Goal: Task Accomplishment & Management: Use online tool/utility

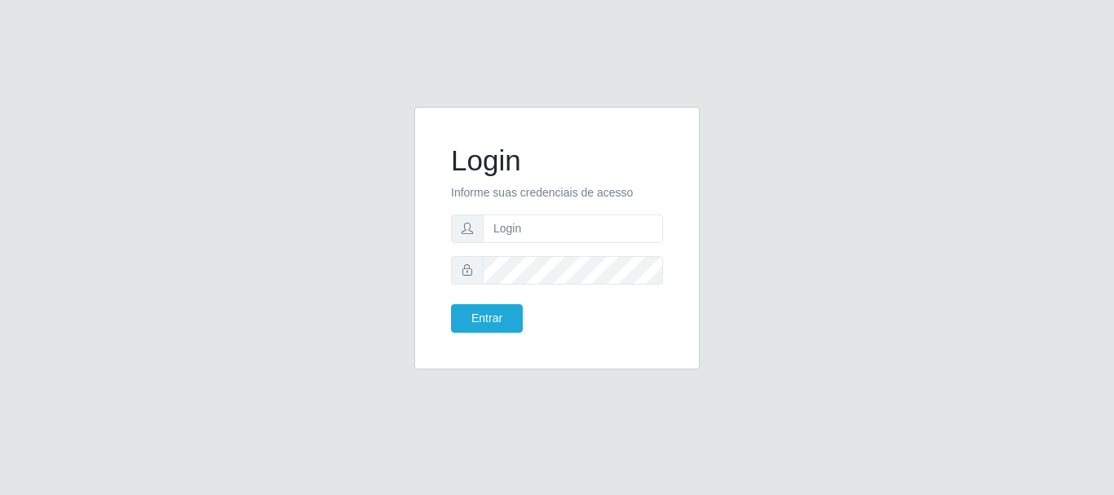
drag, startPoint x: 0, startPoint y: 0, endPoint x: 553, endPoint y: 223, distance: 595.9
click at [553, 218] on form "Login Informe suas credenciais de acesso Entrar" at bounding box center [557, 237] width 212 height 189
click at [553, 229] on input "text" at bounding box center [573, 228] width 180 height 29
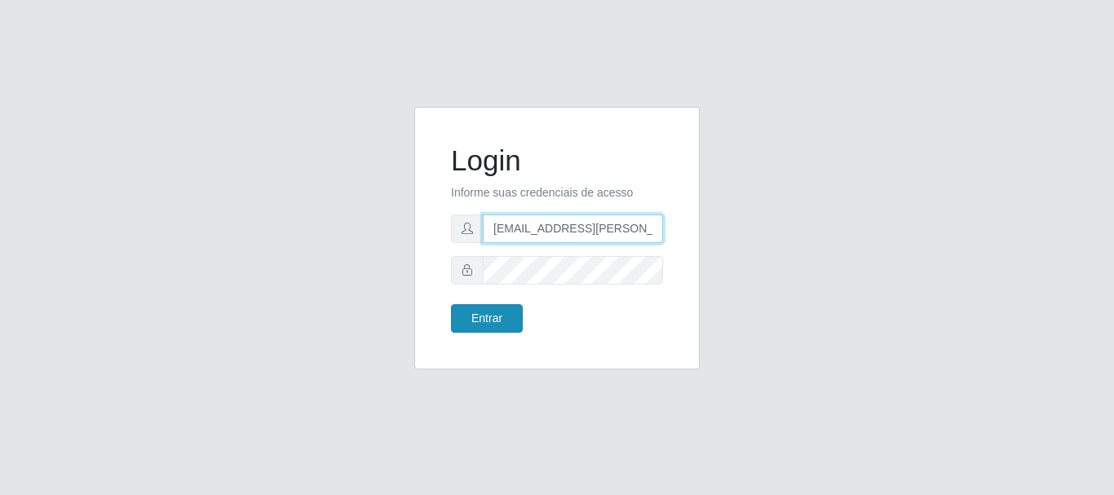
type input "[EMAIL_ADDRESS][PERSON_NAME][DOMAIN_NAME]"
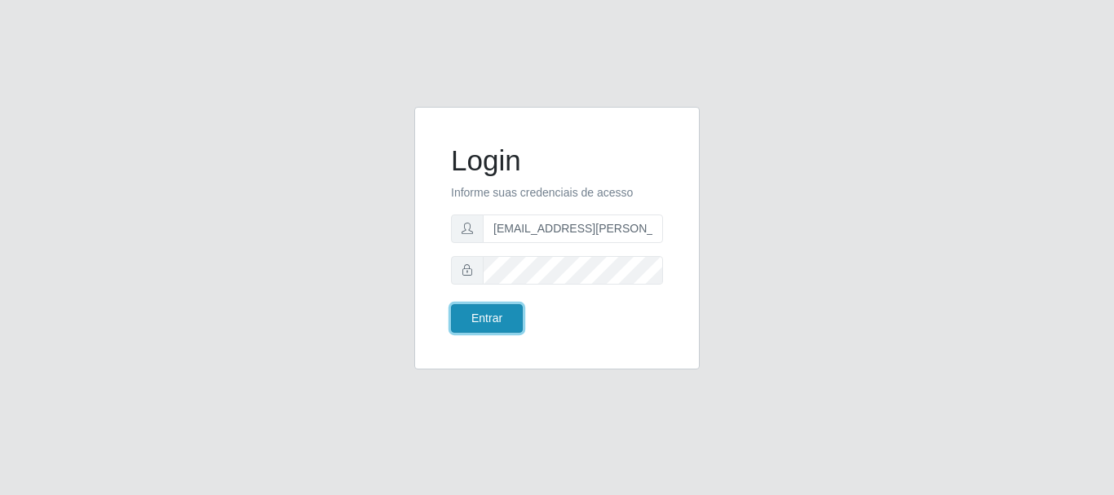
click at [479, 320] on button "Entrar" at bounding box center [487, 318] width 72 height 29
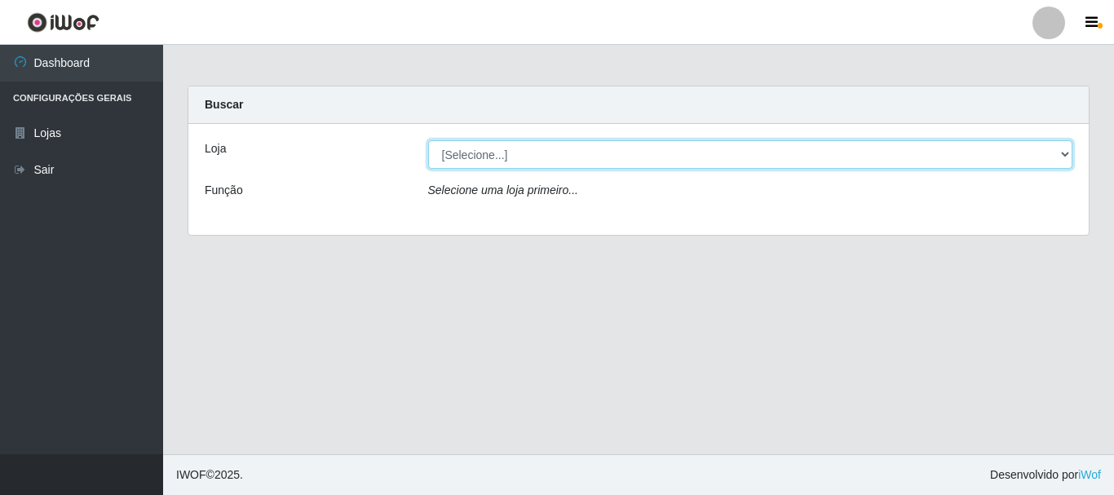
click at [428, 140] on select "[Selecione...] Super Show - [PERSON_NAME]" at bounding box center [750, 154] width 645 height 29
select select "120"
click option "Super Show - [PERSON_NAME]" at bounding box center [0, 0] width 0 height 0
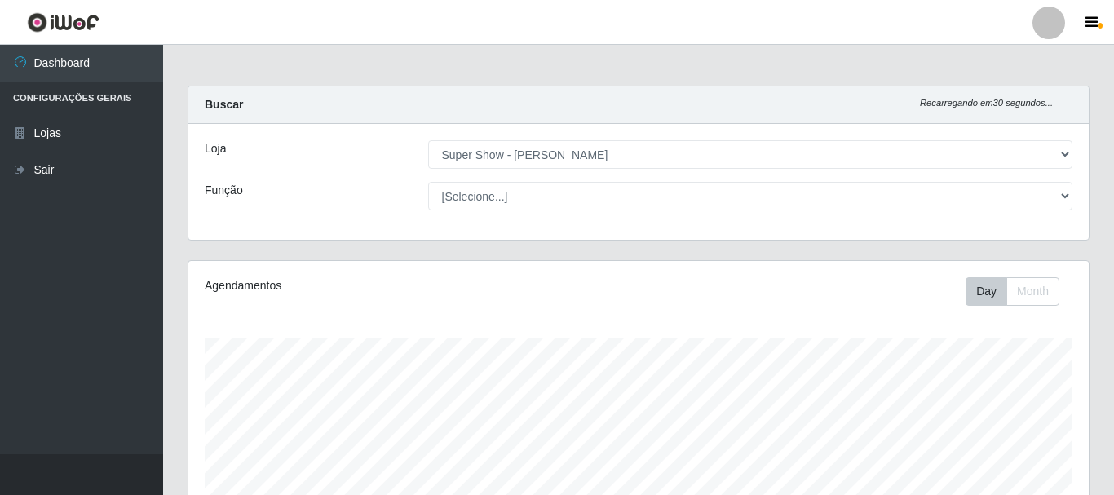
scroll to position [338, 900]
drag, startPoint x: 488, startPoint y: 195, endPoint x: 366, endPoint y: 314, distance: 170.7
click at [366, 314] on div "Agendamentos Day Month" at bounding box center [638, 430] width 900 height 338
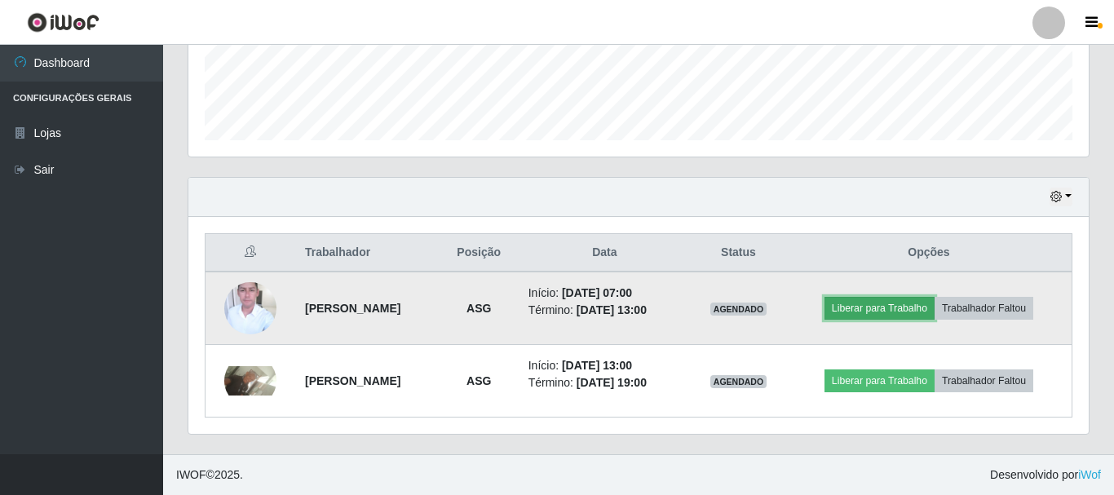
click at [882, 305] on button "Liberar para Trabalho" at bounding box center [879, 308] width 110 height 23
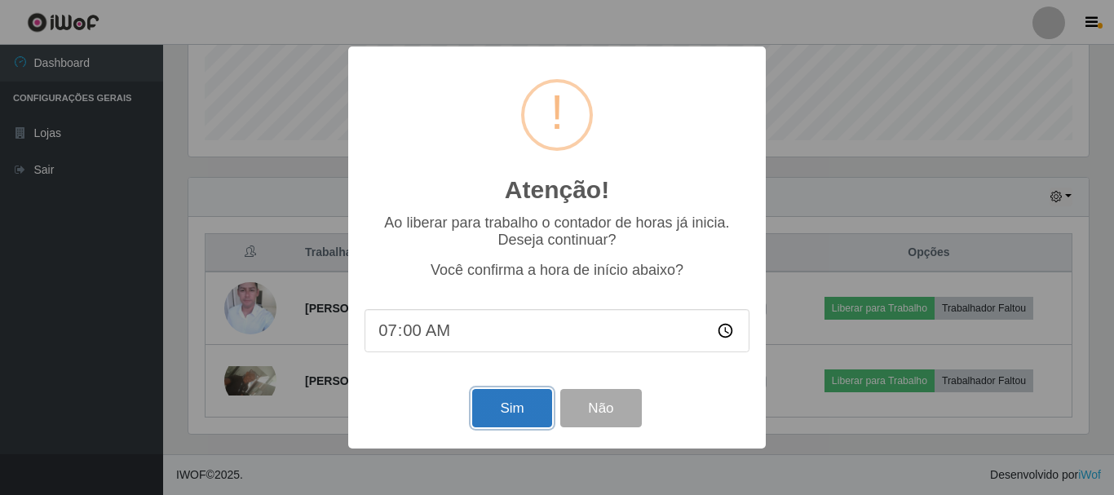
click at [514, 413] on button "Sim" at bounding box center [511, 408] width 79 height 38
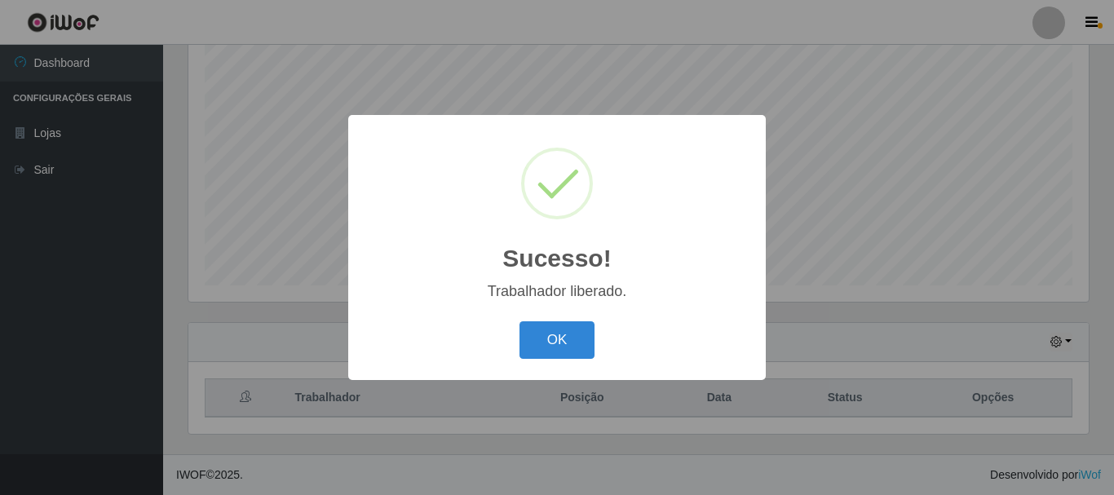
scroll to position [298, 0]
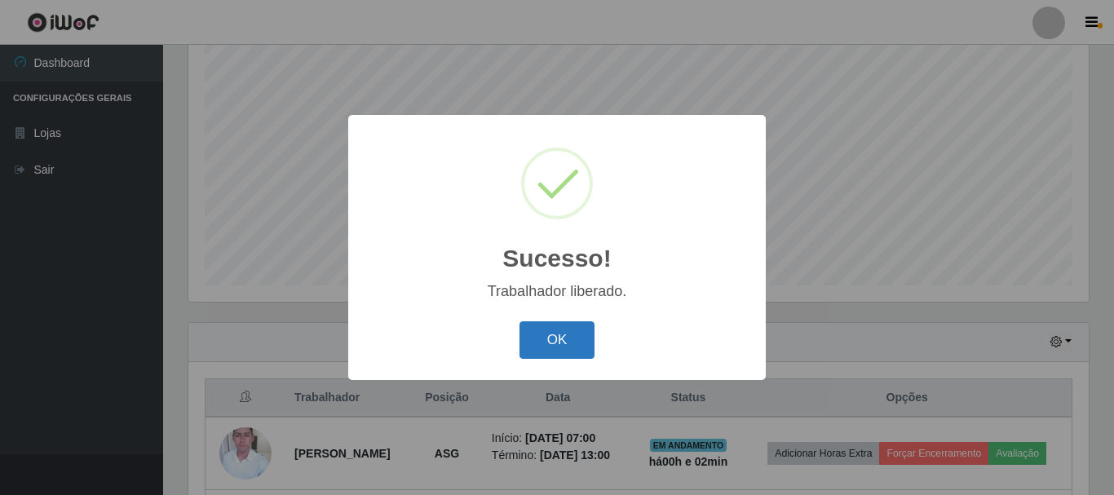
click at [576, 341] on button "OK" at bounding box center [557, 340] width 76 height 38
